Goal: Task Accomplishment & Management: Complete application form

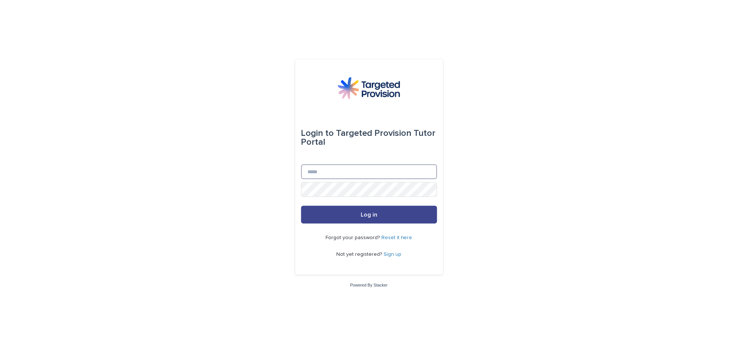
type input "**********"
click at [371, 211] on button "Log in" at bounding box center [369, 215] width 136 height 18
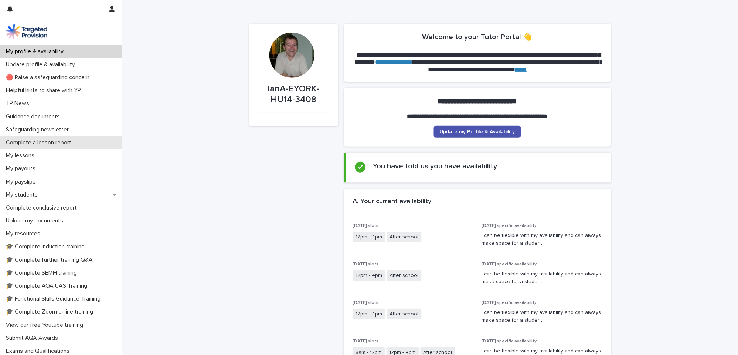
click at [39, 140] on p "Complete a lesson report" at bounding box center [40, 142] width 74 height 7
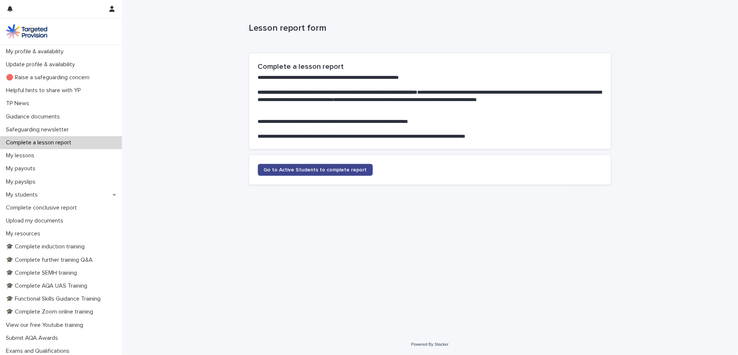
click at [279, 167] on span "Go to Active Students to complete report" at bounding box center [315, 169] width 103 height 5
